Goal: Information Seeking & Learning: Learn about a topic

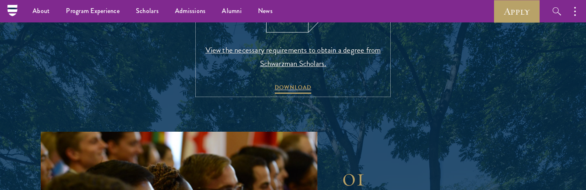
scroll to position [921, 0]
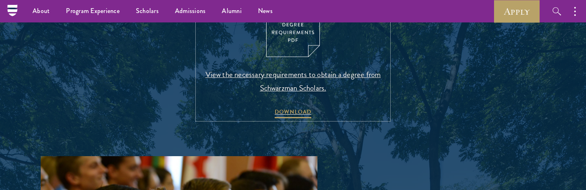
click at [284, 41] on img at bounding box center [293, 23] width 54 height 70
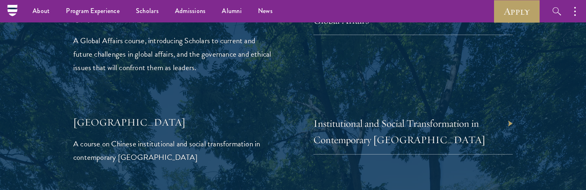
scroll to position [1755, 0]
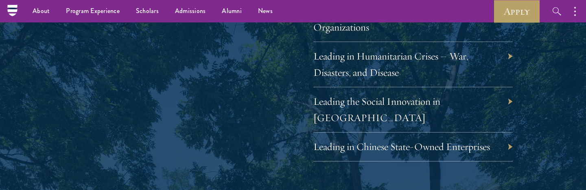
click at [441, 62] on div "Leading in Humanitarian Crises – War, Disasters, and Disease" at bounding box center [412, 64] width 199 height 45
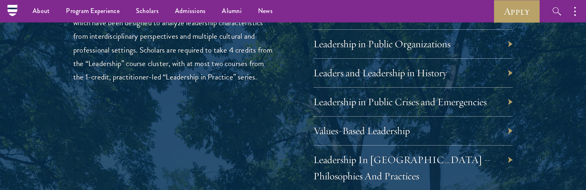
scroll to position [1400, 0]
click at [509, 161] on div "Leadership In [GEOGRAPHIC_DATA] – Philosophies And Practices" at bounding box center [412, 168] width 199 height 45
click at [501, 113] on div "Leadership in Public Crises and Emergencies" at bounding box center [412, 102] width 199 height 29
click at [504, 83] on div "Leaders and Leadership in History" at bounding box center [412, 73] width 199 height 29
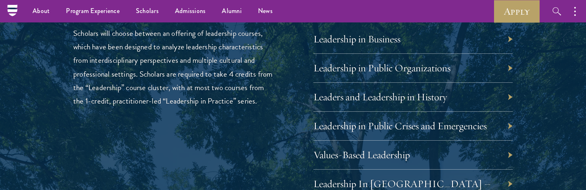
scroll to position [1375, 0]
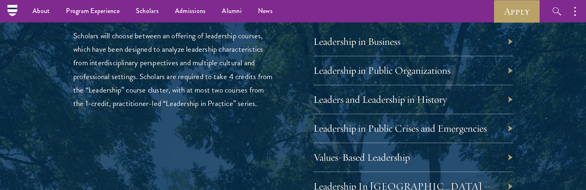
click at [511, 70] on div "Leadership in Public Organizations" at bounding box center [412, 70] width 199 height 29
click at [466, 70] on div "Leadership in Public Organizations" at bounding box center [412, 70] width 199 height 29
click at [437, 69] on link "Leadership in Public Organizations" at bounding box center [387, 70] width 137 height 13
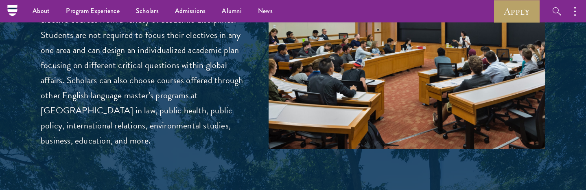
scroll to position [2024, 0]
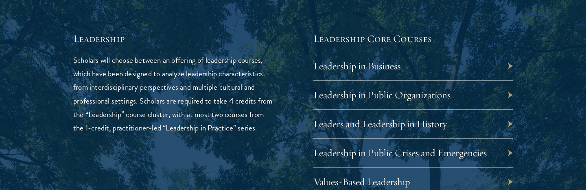
scroll to position [1397, 0]
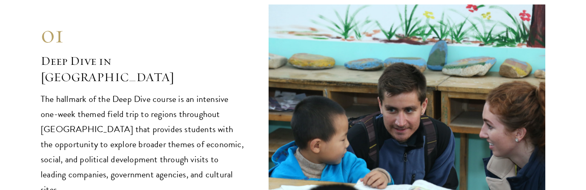
scroll to position [3425, 0]
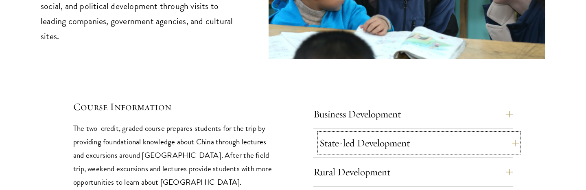
click at [402, 133] on button "State-led Development" at bounding box center [418, 143] width 199 height 20
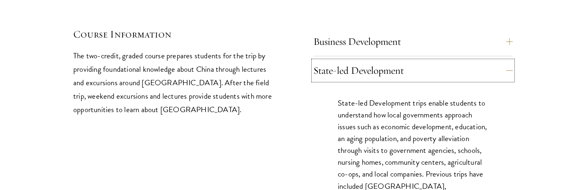
scroll to position [3502, 0]
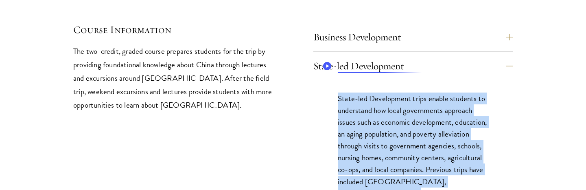
copy p "State-led Development trips enable students to understand how local governments…"
drag, startPoint x: 412, startPoint y: 159, endPoint x: 334, endPoint y: 65, distance: 122.0
click at [334, 80] on div "State-led Development trips enable students to understand how local governments…" at bounding box center [412, 173] width 199 height 186
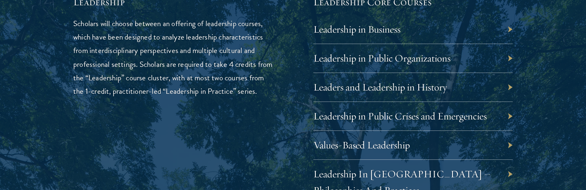
scroll to position [1393, 0]
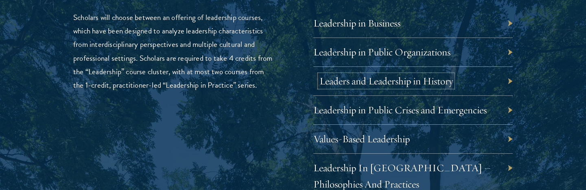
click at [411, 77] on link "Leaders and Leadership in History" at bounding box center [385, 80] width 133 height 13
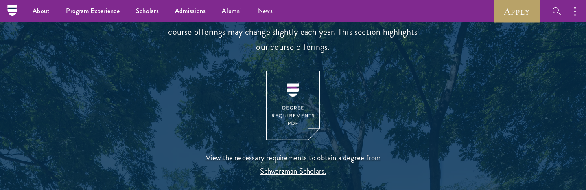
scroll to position [753, 0]
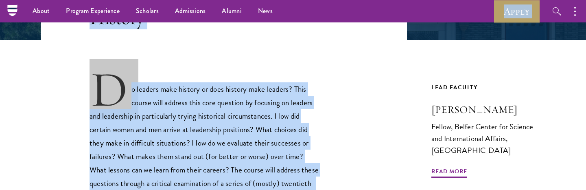
scroll to position [212, 0]
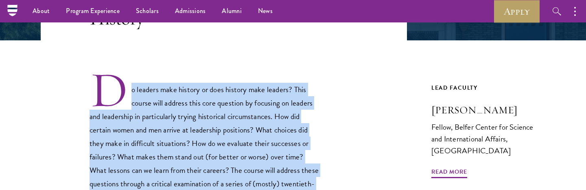
copy div "o leaders make history or does history make leaders? This course will address t…"
drag, startPoint x: 308, startPoint y: 160, endPoint x: 298, endPoint y: 52, distance: 107.8
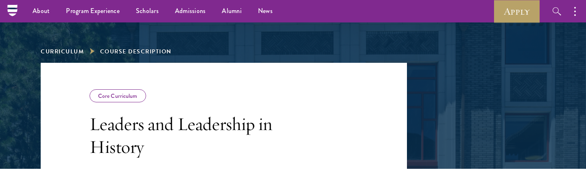
scroll to position [0, 0]
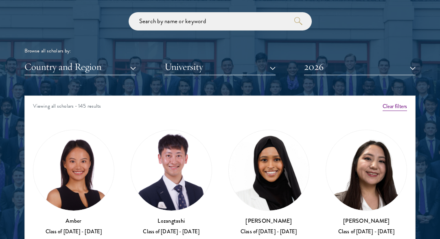
scroll to position [1000, 0]
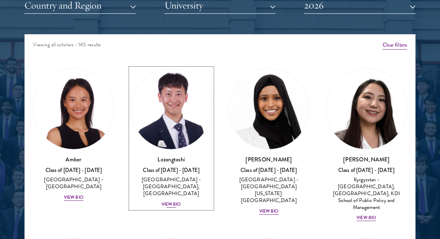
click at [170, 201] on div "View Bio" at bounding box center [172, 204] width 20 height 7
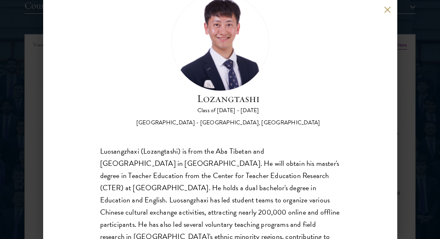
scroll to position [96, 0]
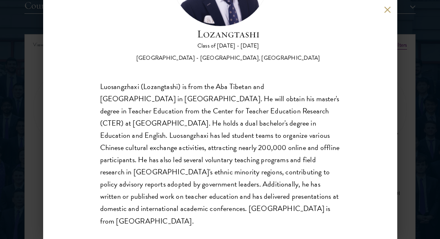
click at [171, 158] on div "Luosangzhaxi (Lozangtashi) is from the Aba Tibetan and [GEOGRAPHIC_DATA] in [GE…" at bounding box center [220, 154] width 240 height 147
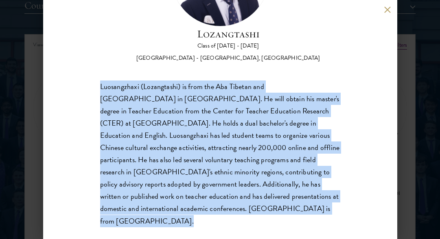
click at [171, 158] on div "Luosangzhaxi (Lozangtashi) is from the Aba Tibetan and [GEOGRAPHIC_DATA] in [GE…" at bounding box center [220, 154] width 240 height 147
copy body "Luosangzhaxi (Lozangtashi) is from the Aba Tibetan and [GEOGRAPHIC_DATA] in [GE…"
